Goal: Communication & Community: Participate in discussion

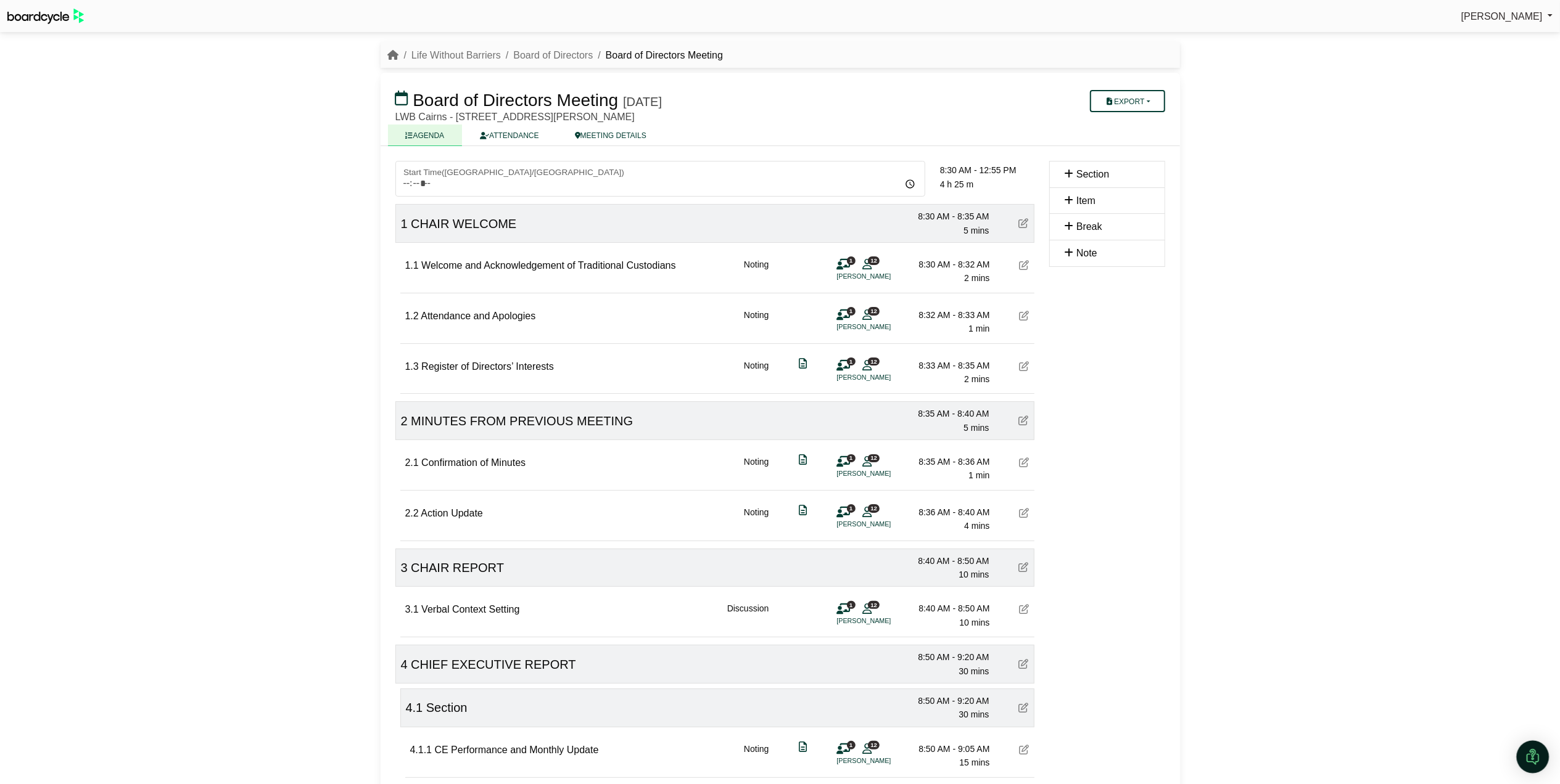
click at [1533, 748] on div "Open Intercom Messenger" at bounding box center [1533, 757] width 32 height 32
click at [1528, 755] on icon "Open Intercom Messenger" at bounding box center [1532, 757] width 21 height 21
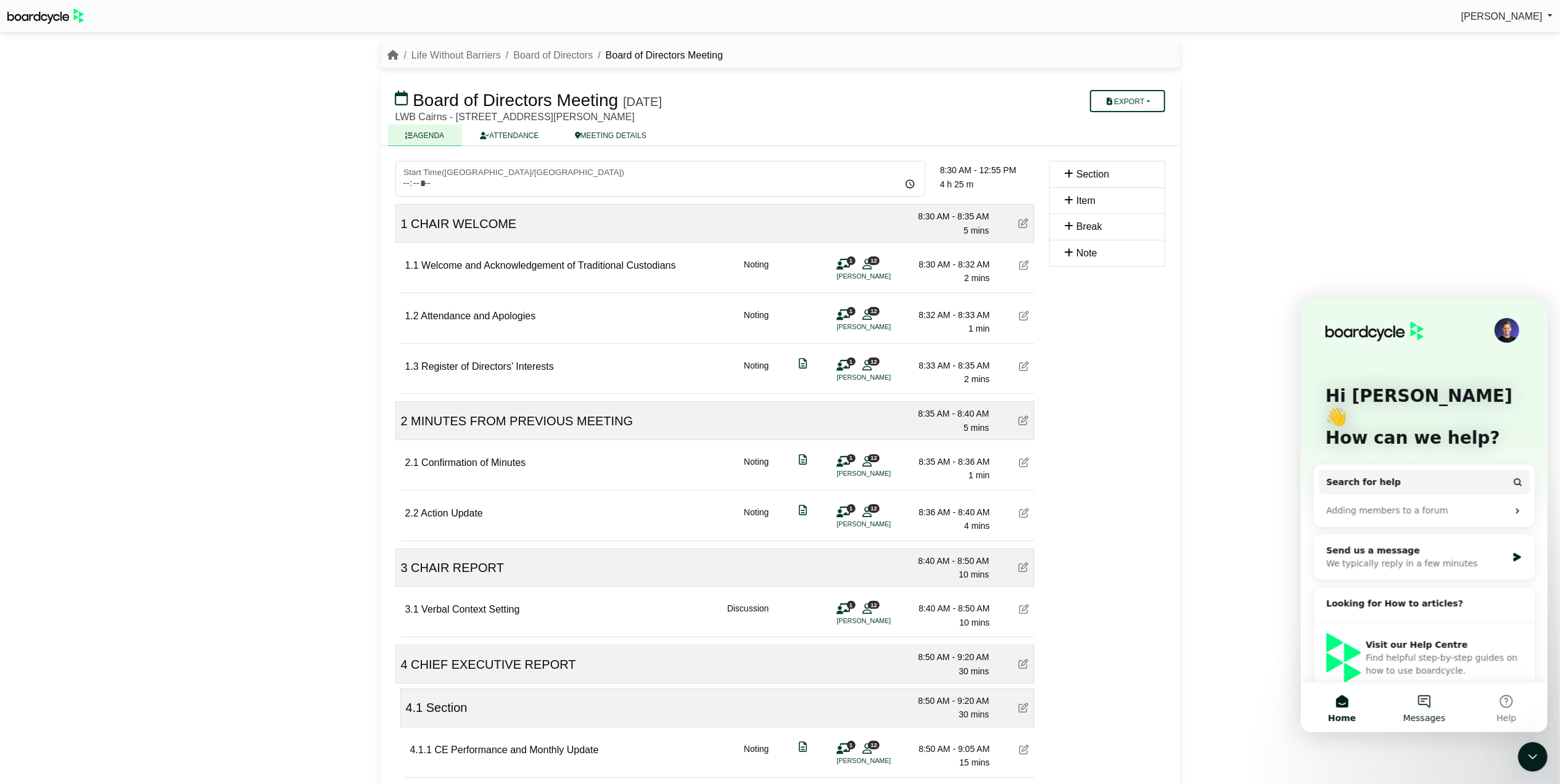
click at [1424, 701] on button "Messages" at bounding box center [1423, 707] width 82 height 49
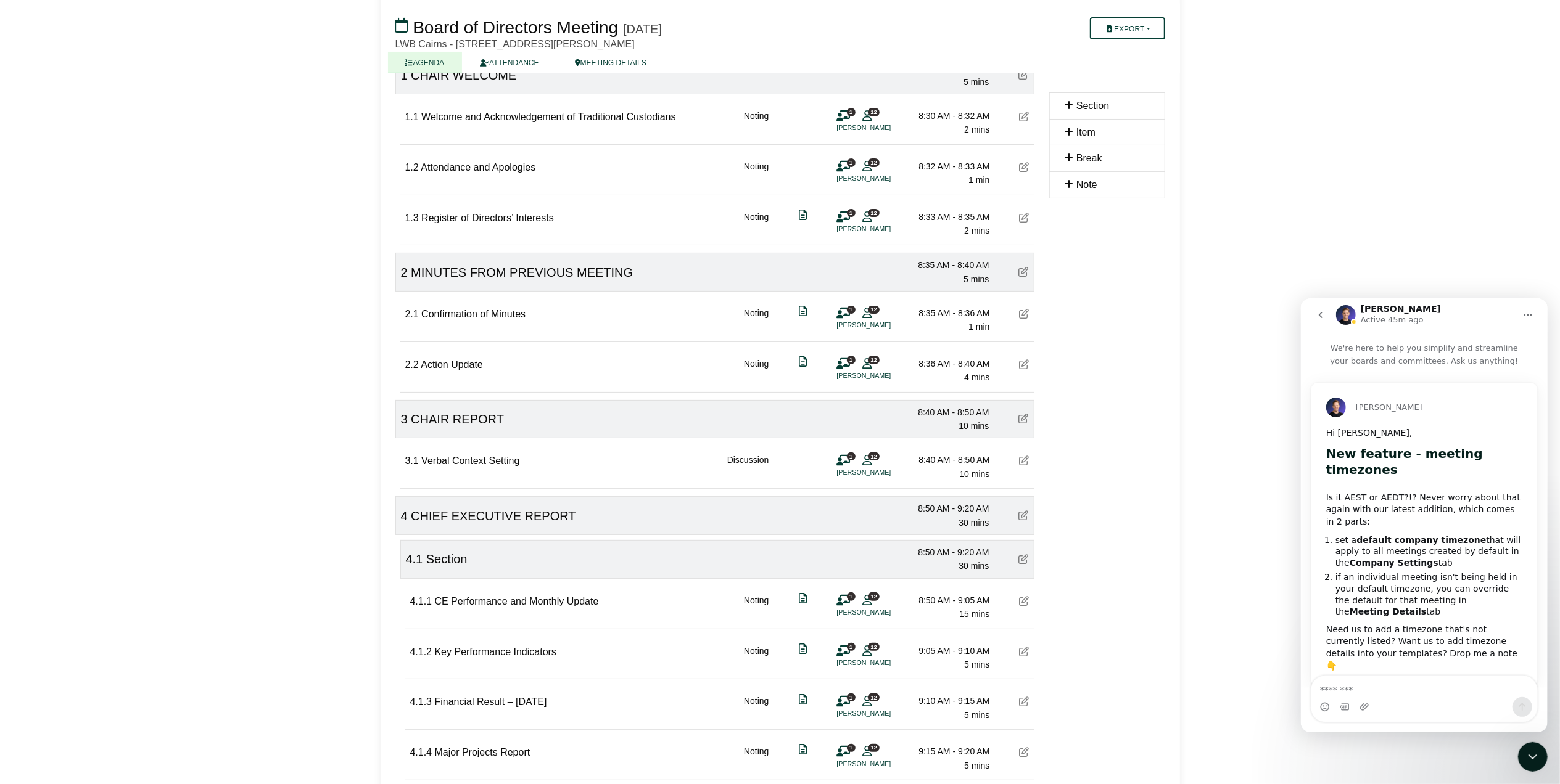
scroll to position [164, 0]
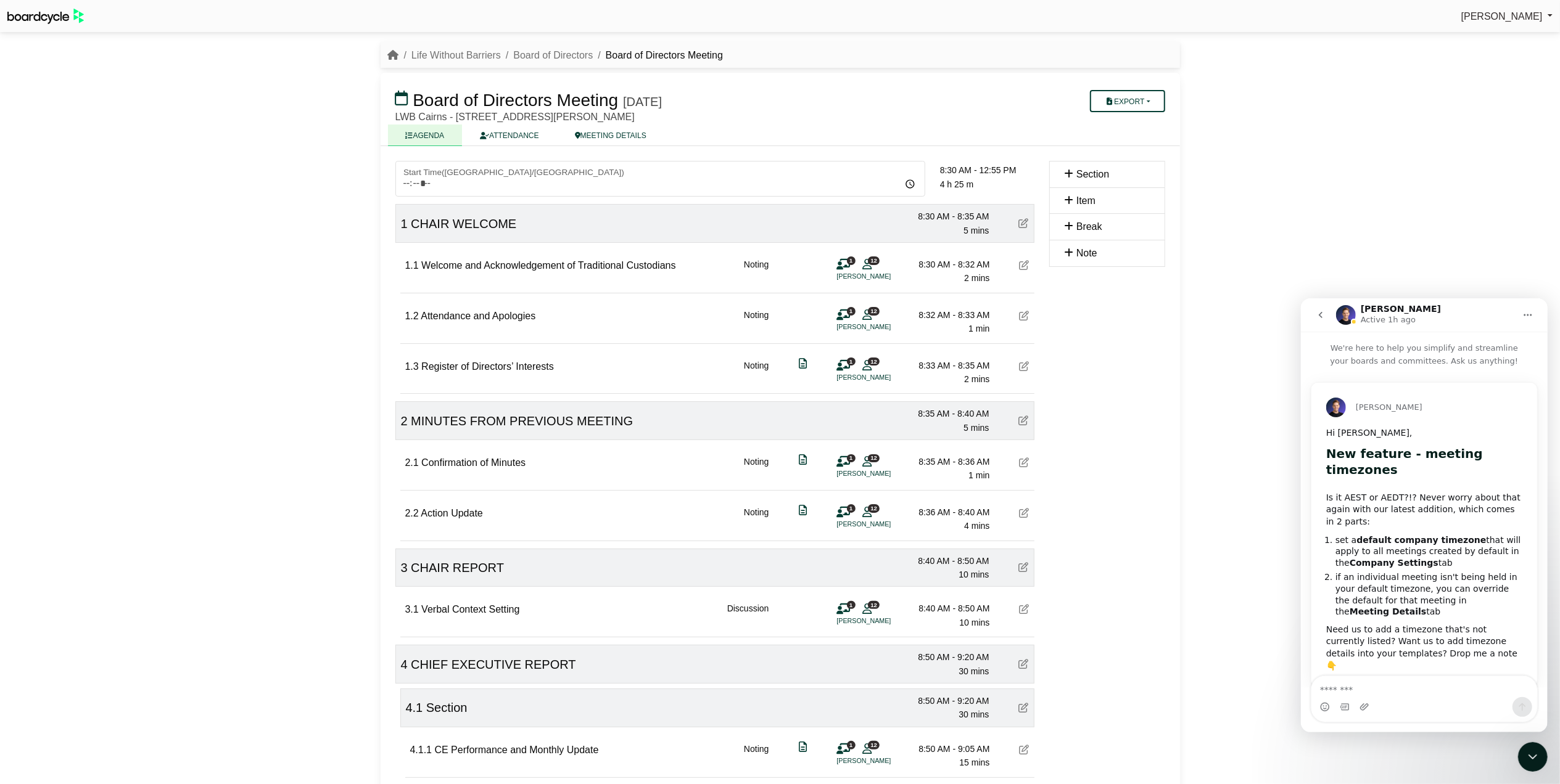
click at [1379, 688] on textarea "Message…" at bounding box center [1423, 687] width 226 height 21
